Goal: Task Accomplishment & Management: Manage account settings

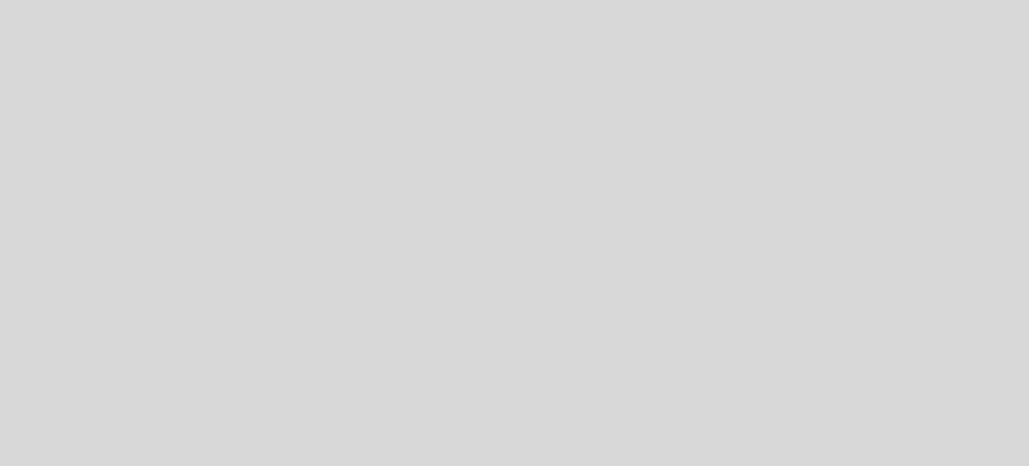
select select "es"
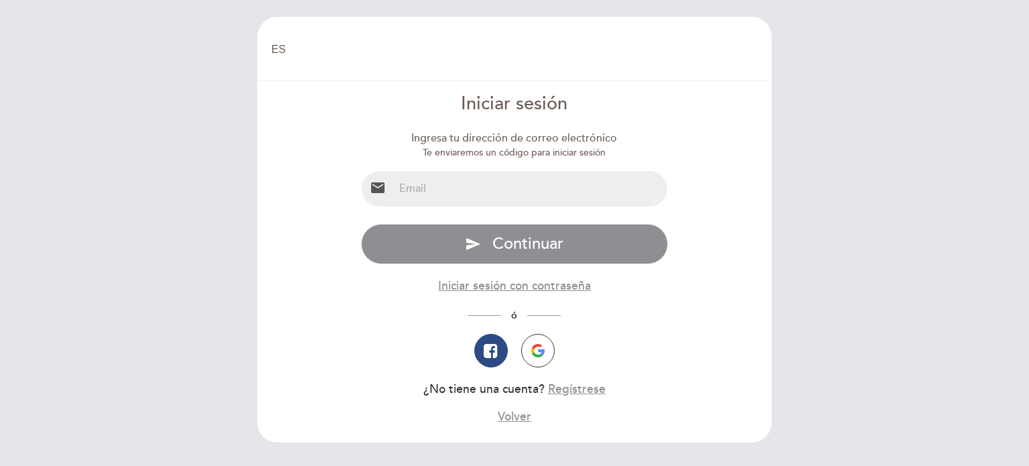
click at [515, 189] on input "email" at bounding box center [531, 188] width 274 height 35
type input "[EMAIL_ADDRESS][DOMAIN_NAME]"
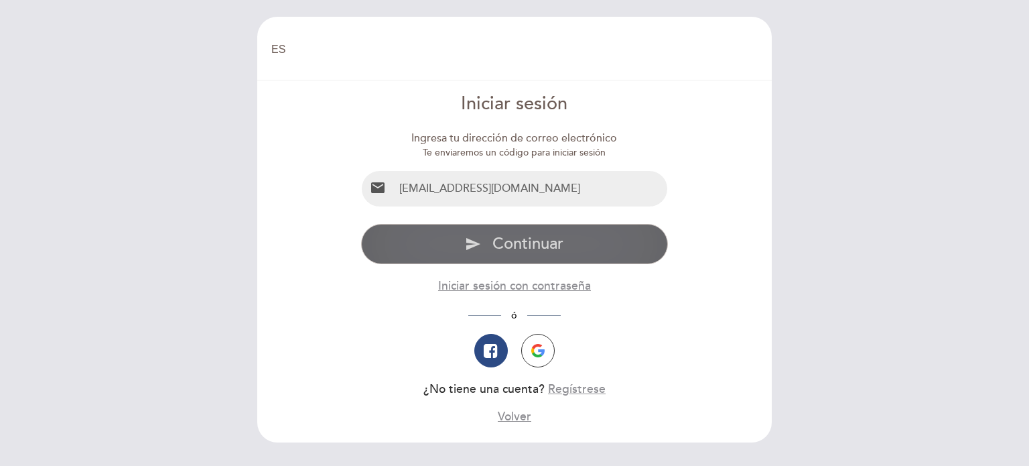
click at [478, 247] on icon "send" at bounding box center [473, 244] width 16 height 16
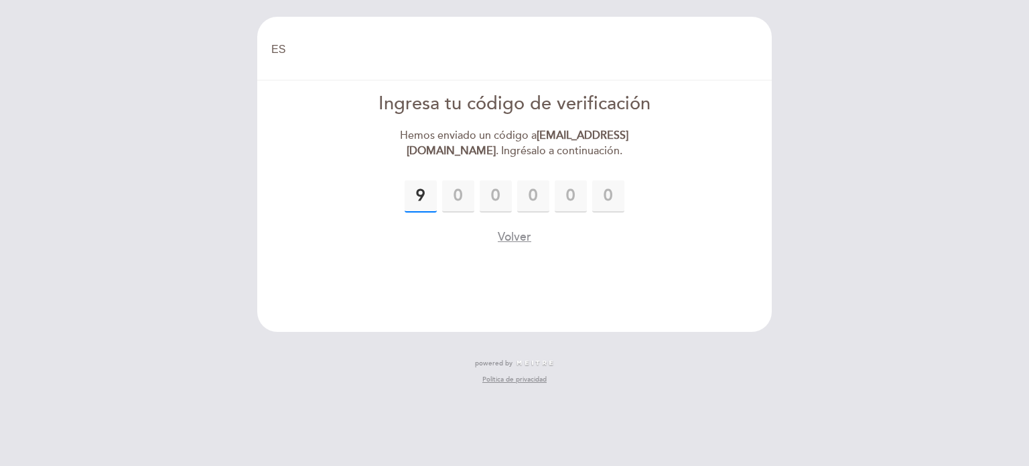
type input "9"
type input "1"
type input "7"
type input "3"
type input "8"
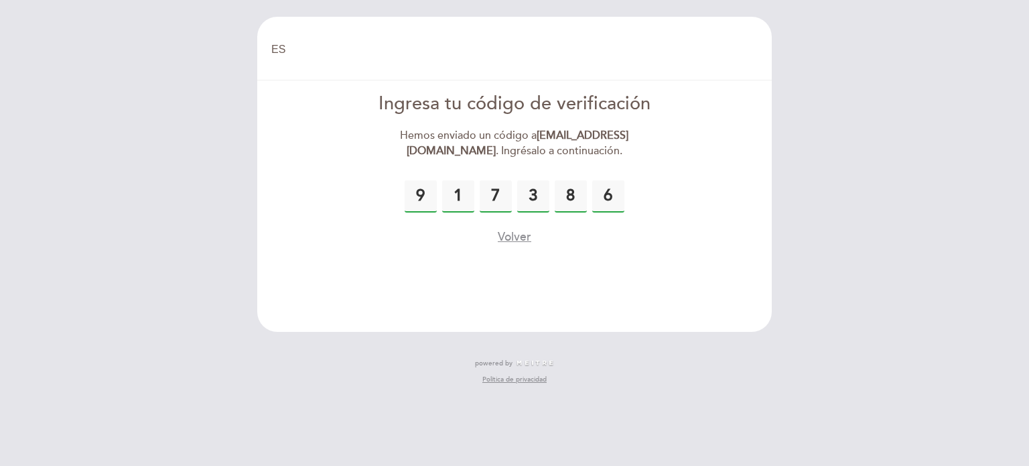
type input "6"
